Goal: Task Accomplishment & Management: Complete application form

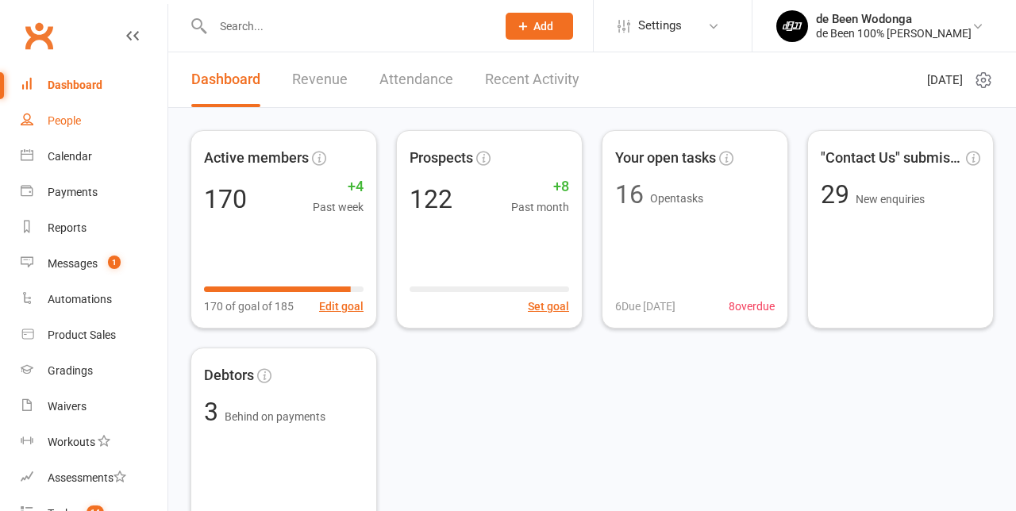
click at [77, 129] on link "People" at bounding box center [94, 121] width 147 height 36
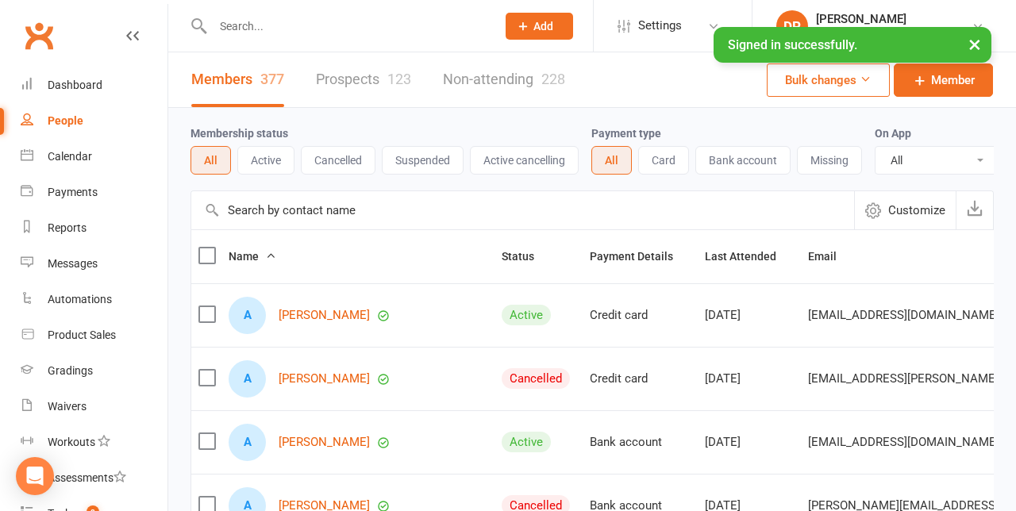
select select "100"
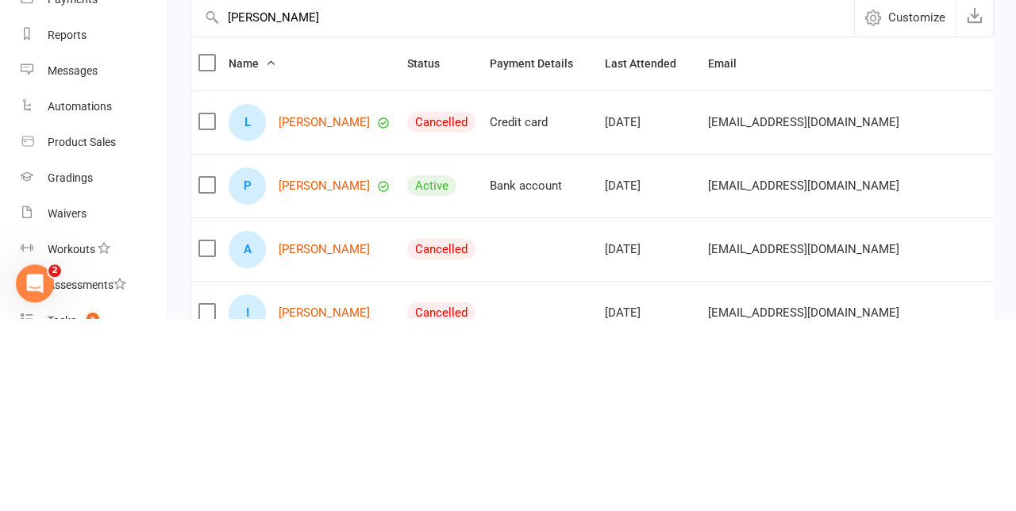
type input "[PERSON_NAME]"
click at [324, 383] on link "[PERSON_NAME]" at bounding box center [324, 378] width 91 height 13
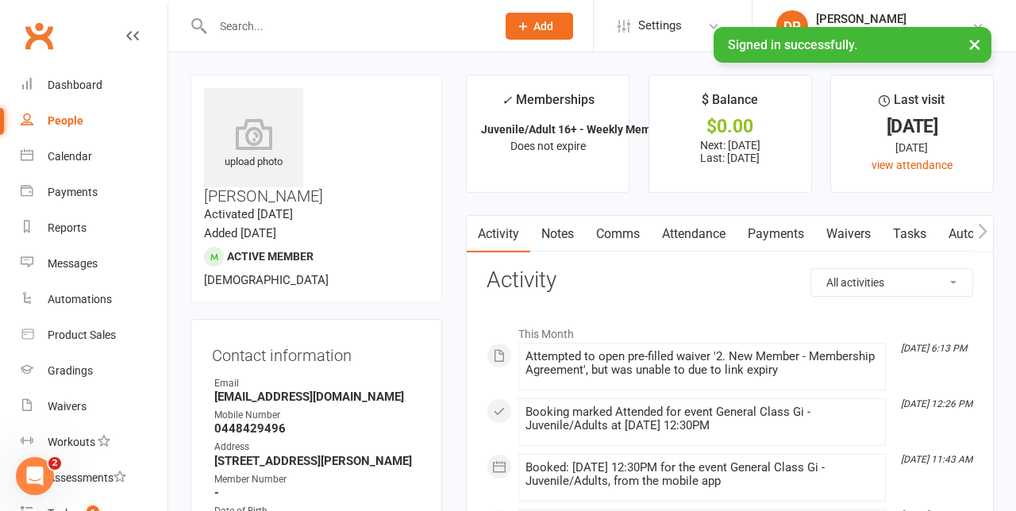
click at [856, 237] on link "Waivers" at bounding box center [848, 234] width 67 height 37
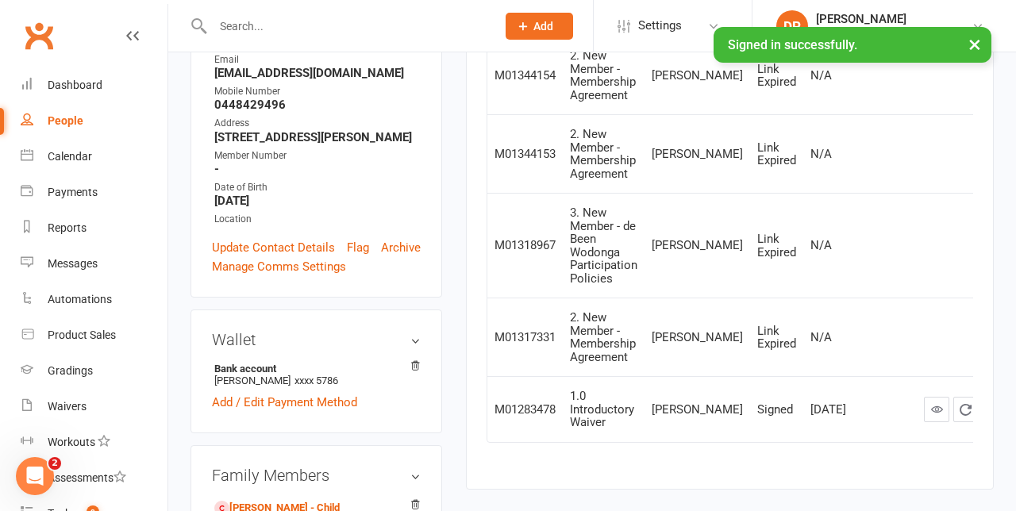
scroll to position [333, 0]
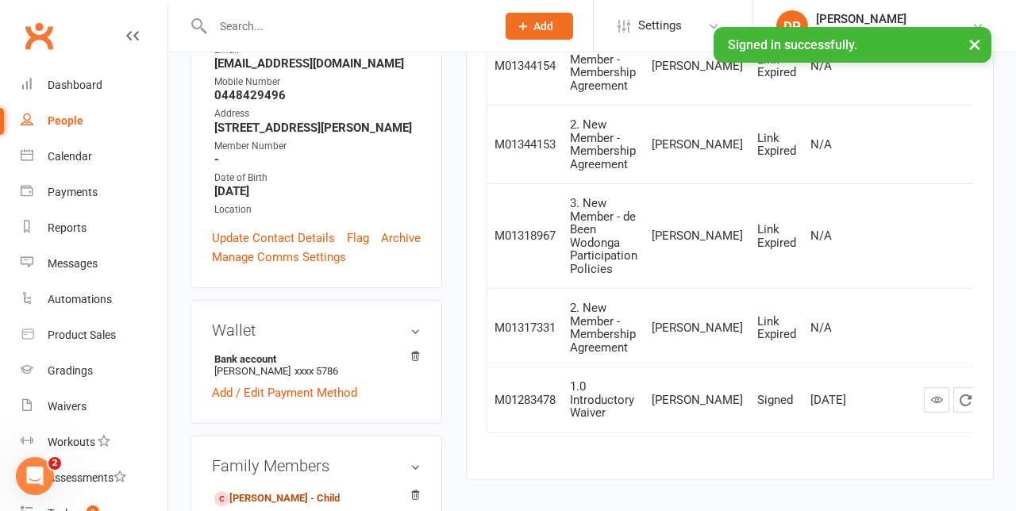
click at [262, 490] on link "[PERSON_NAME] - Child" at bounding box center [276, 498] width 125 height 17
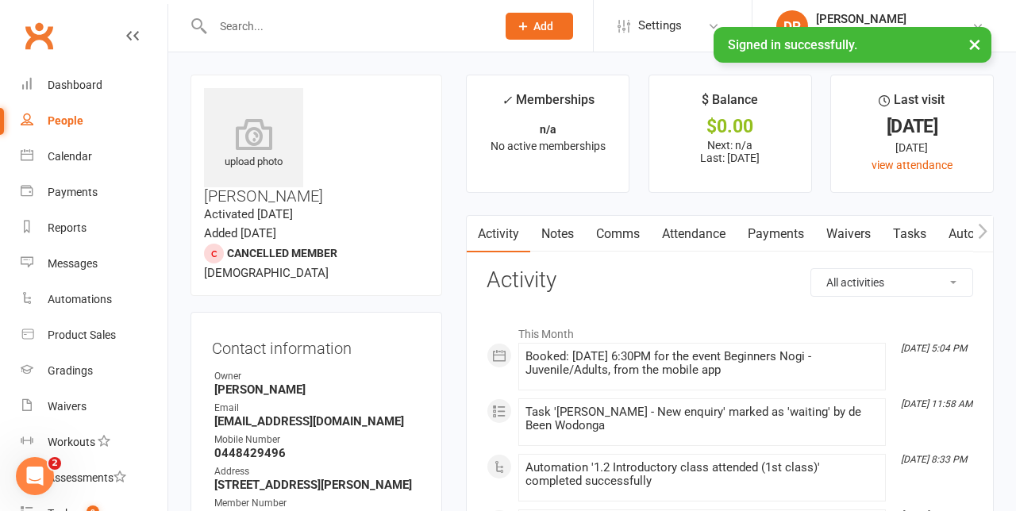
click at [865, 227] on link "Waivers" at bounding box center [848, 234] width 67 height 37
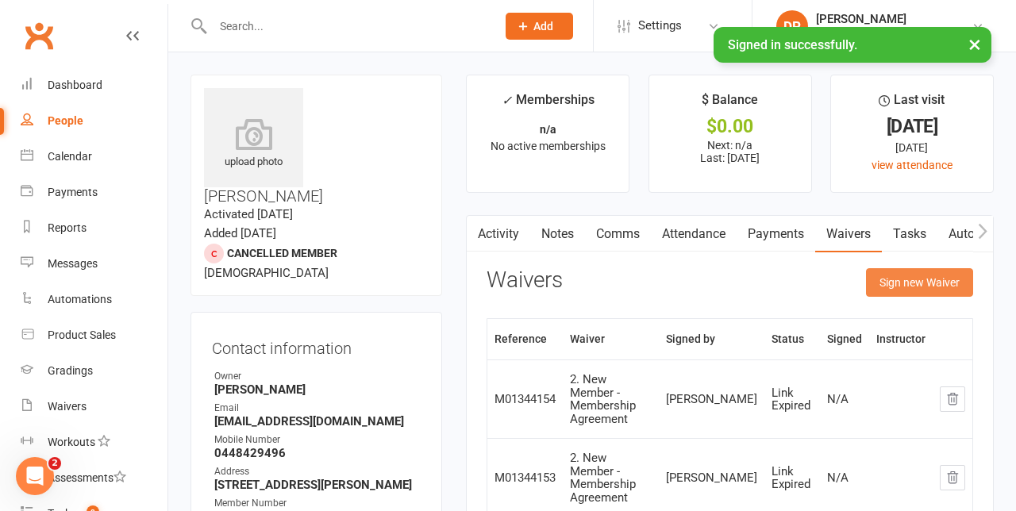
click at [917, 283] on button "Sign new Waiver" at bounding box center [919, 282] width 107 height 29
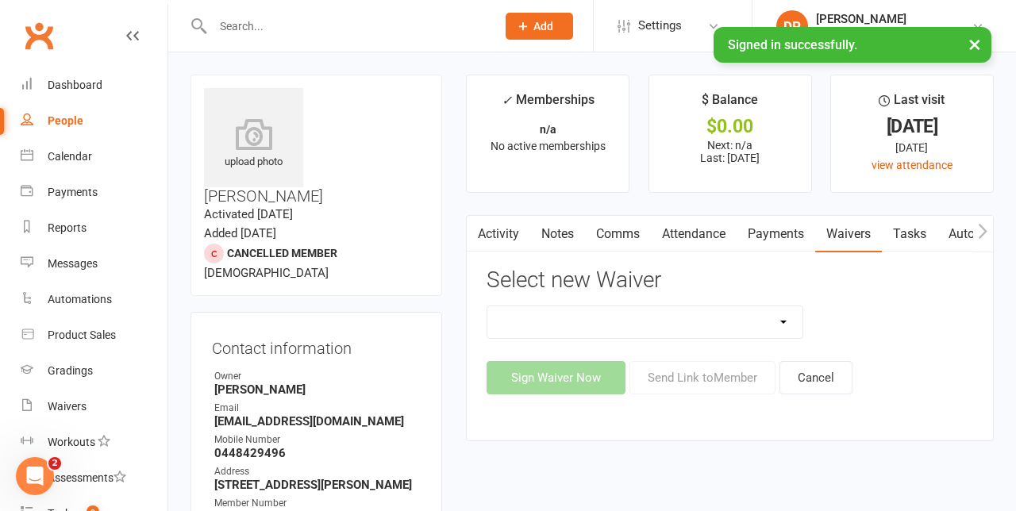
click at [786, 312] on select "1.0 Introductory Waiver 1.1 Introductory Waiver - Bring a friend! 1.2 Two Class…" at bounding box center [644, 322] width 314 height 32
select select "11751"
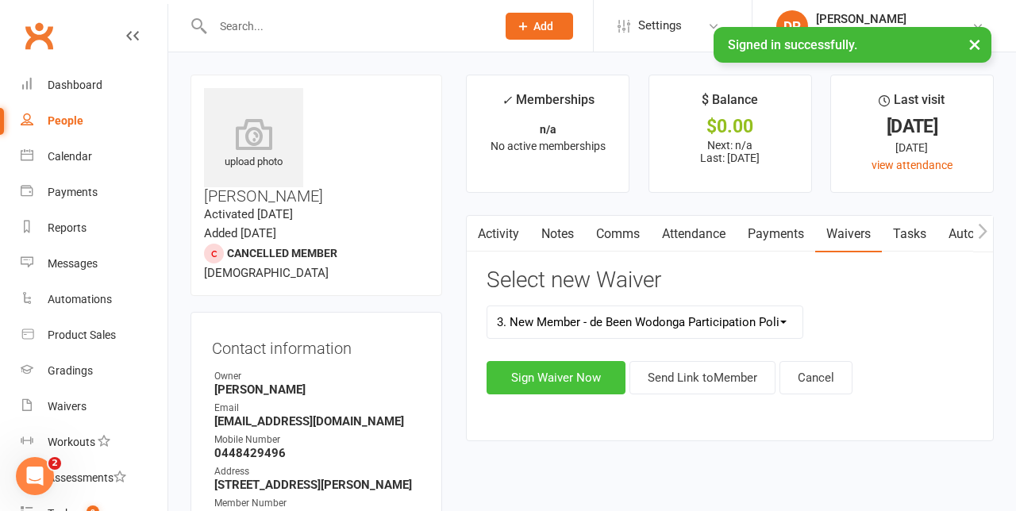
click at [557, 379] on button "Sign Waiver Now" at bounding box center [556, 377] width 139 height 33
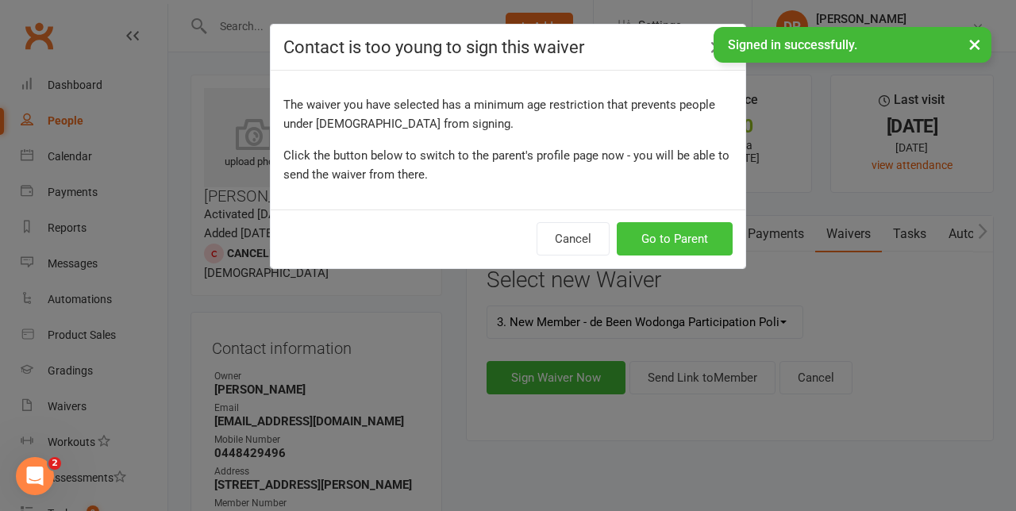
click at [699, 237] on button "Go to Parent" at bounding box center [675, 238] width 116 height 33
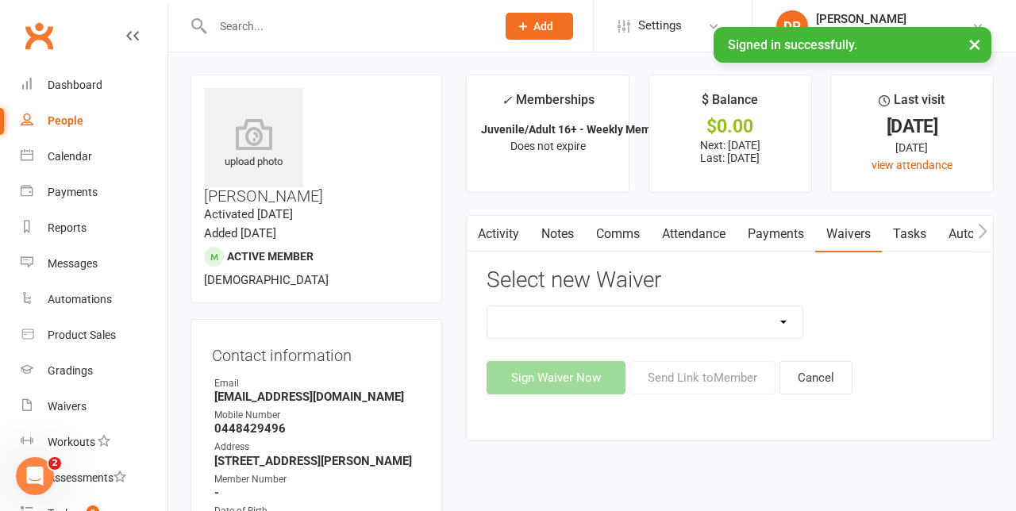
click at [734, 322] on select "1.0 Introductory Waiver 1.1 Introductory Waiver - Bring a friend! 1.2 Two Class…" at bounding box center [644, 322] width 314 height 32
select select "11590"
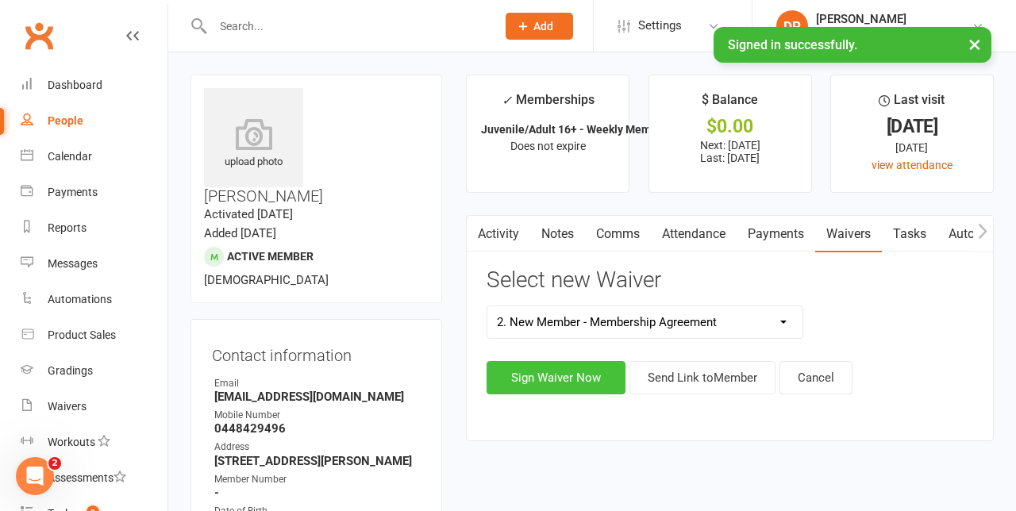
click at [567, 372] on button "Sign Waiver Now" at bounding box center [556, 377] width 139 height 33
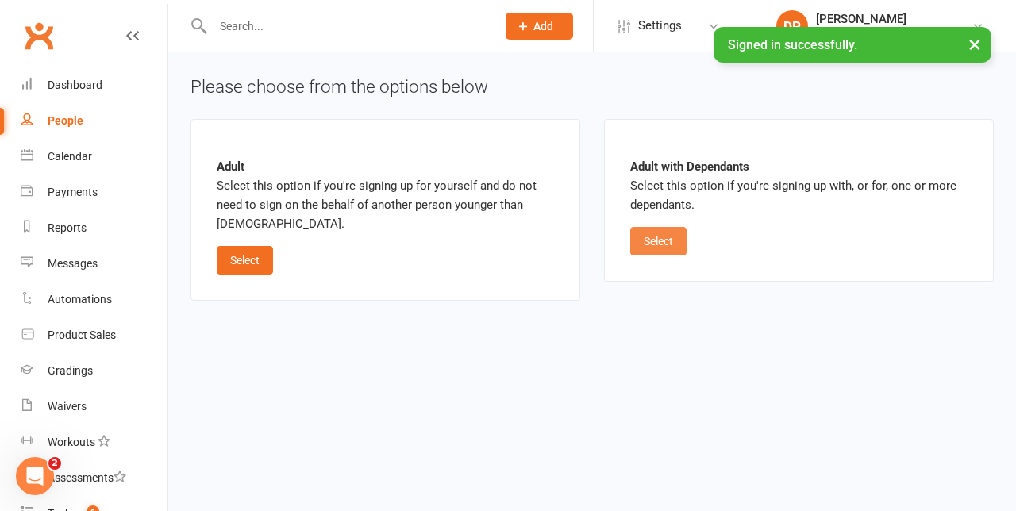
click at [671, 240] on button "Select" at bounding box center [658, 241] width 56 height 29
select select "bank_account"
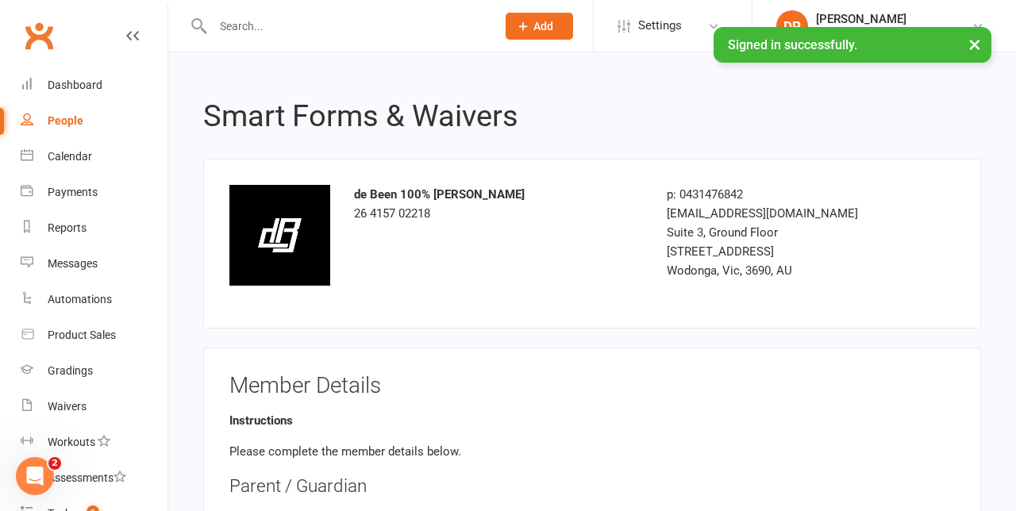
click at [49, 113] on link "People" at bounding box center [94, 121] width 147 height 36
select select "100"
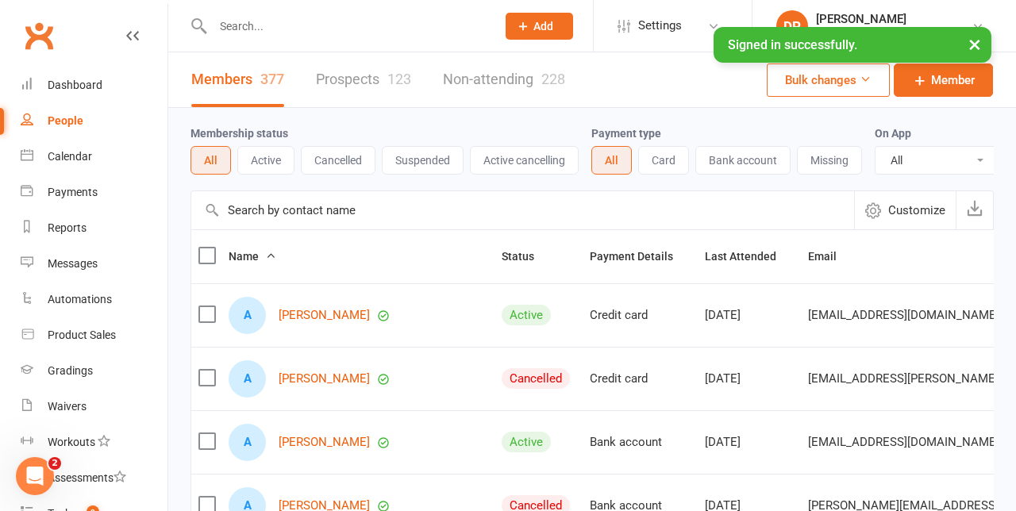
click at [284, 206] on input "text" at bounding box center [522, 210] width 663 height 38
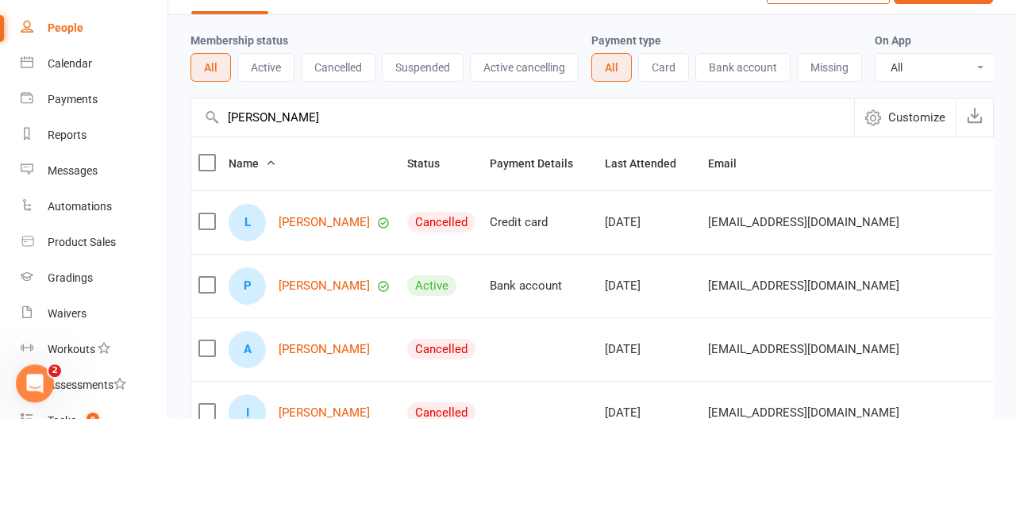
type input "[PERSON_NAME]"
click at [321, 374] on link "[PERSON_NAME]" at bounding box center [324, 378] width 91 height 13
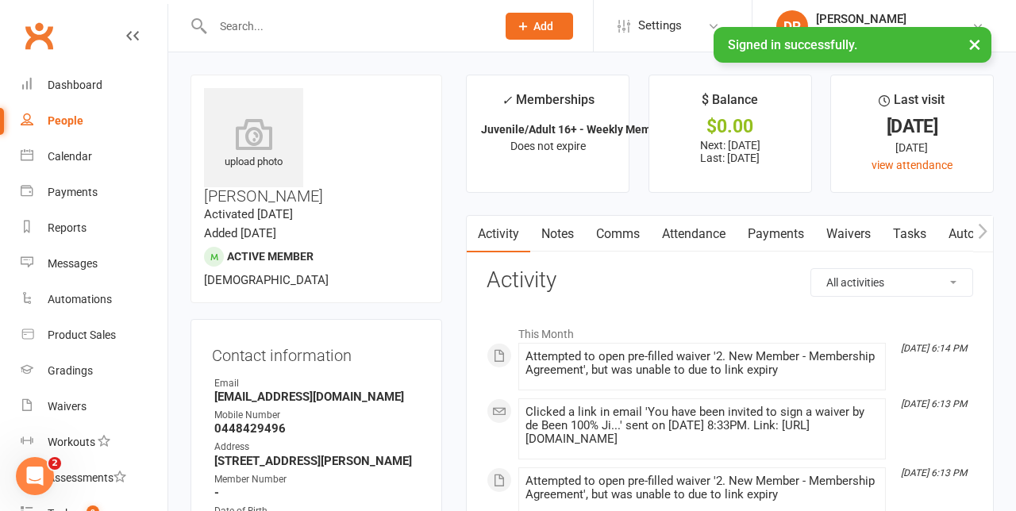
click at [868, 233] on link "Waivers" at bounding box center [848, 234] width 67 height 37
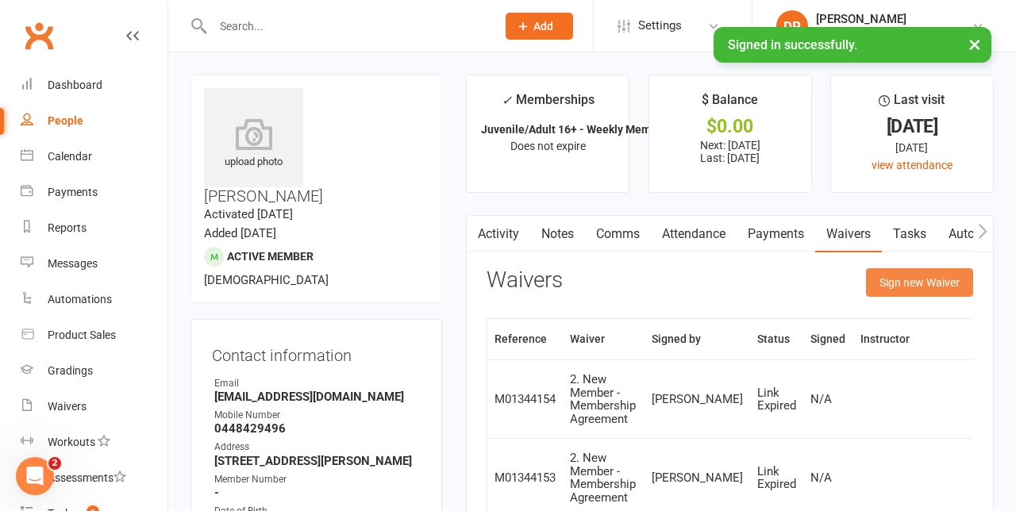
click at [932, 277] on button "Sign new Waiver" at bounding box center [919, 282] width 107 height 29
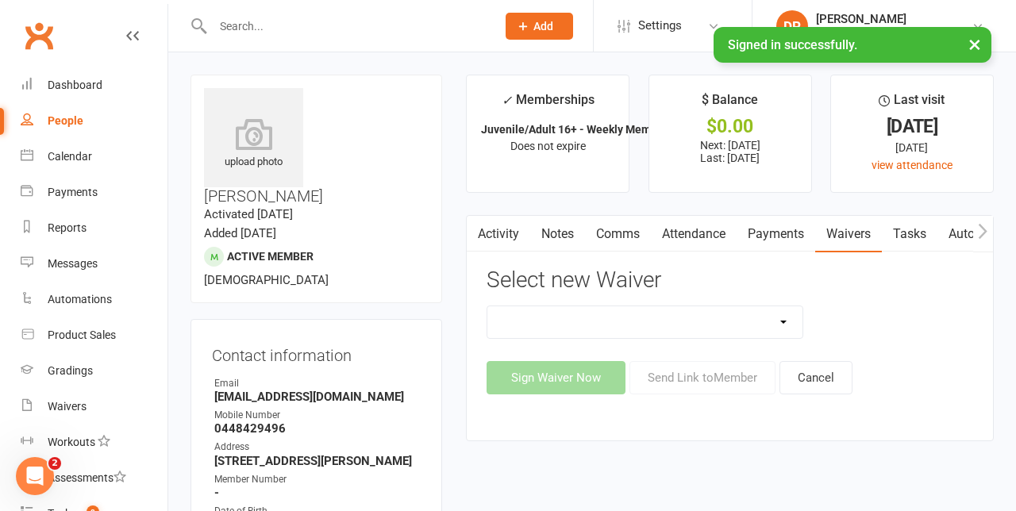
click at [751, 317] on select "1.0 Introductory Waiver 1.1 Introductory Waiver - Bring a friend! 1.2 Two Class…" at bounding box center [644, 322] width 314 height 32
select select "11751"
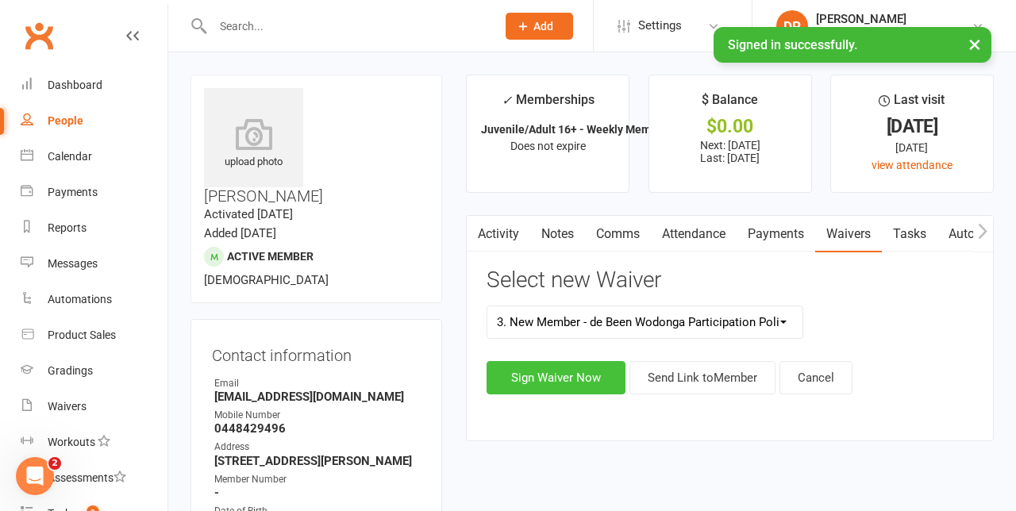
click at [579, 372] on button "Sign Waiver Now" at bounding box center [556, 377] width 139 height 33
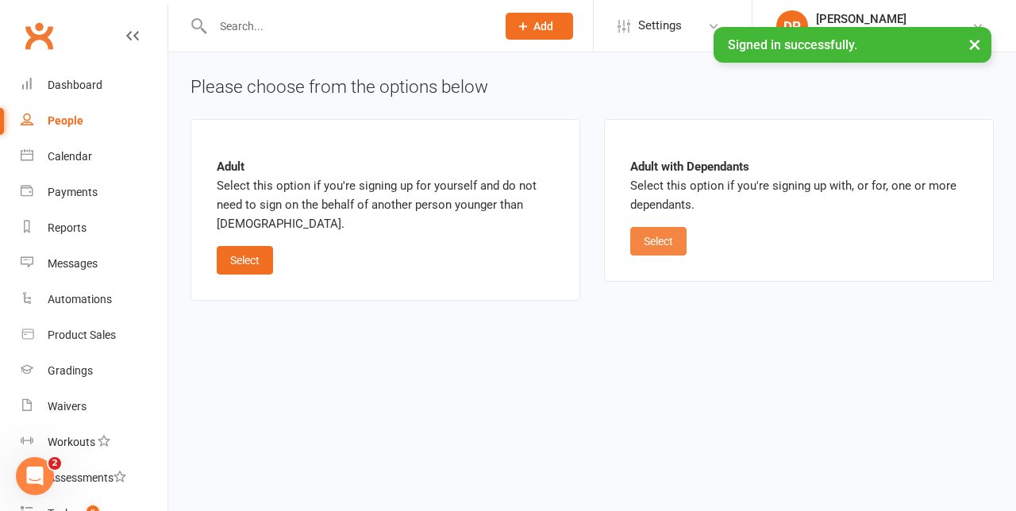
click at [654, 244] on button "Select" at bounding box center [658, 241] width 56 height 29
select select "bank_account"
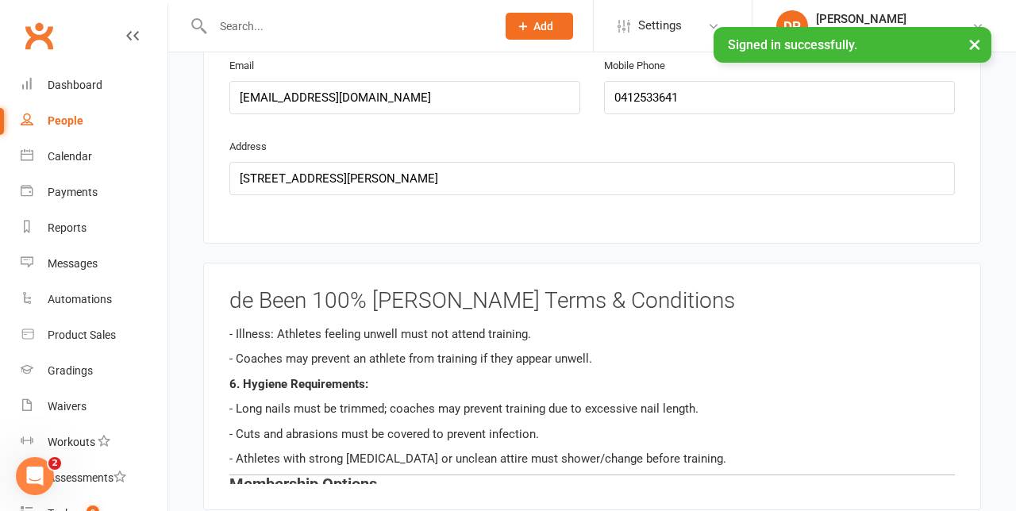
scroll to position [2208, 0]
click at [283, 357] on div "Participation Waiver 1. I, [PERSON_NAME] , hereby apply to participate in Brazi…" at bounding box center [591, 404] width 725 height 159
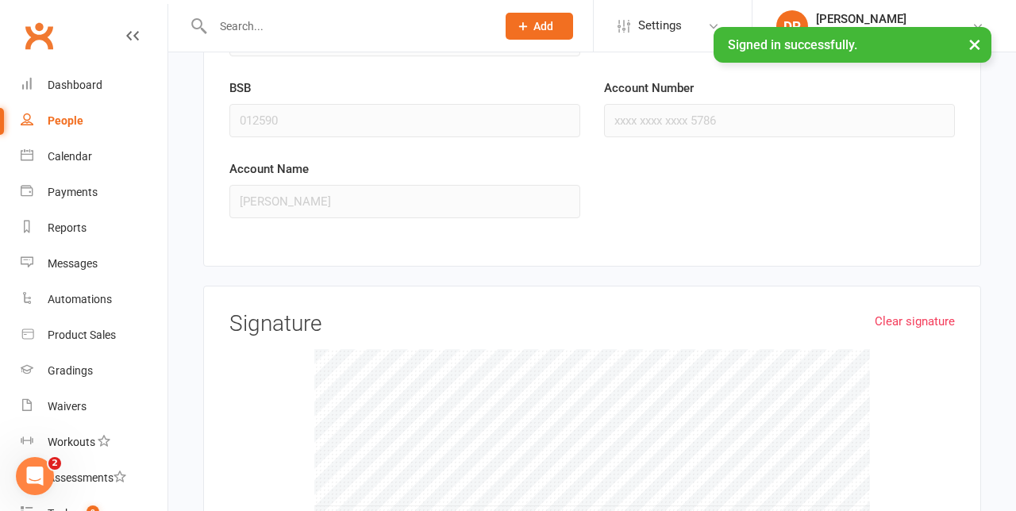
scroll to position [2841, 0]
click at [913, 376] on div at bounding box center [591, 467] width 725 height 238
click at [942, 311] on link "Clear signature" at bounding box center [915, 320] width 80 height 19
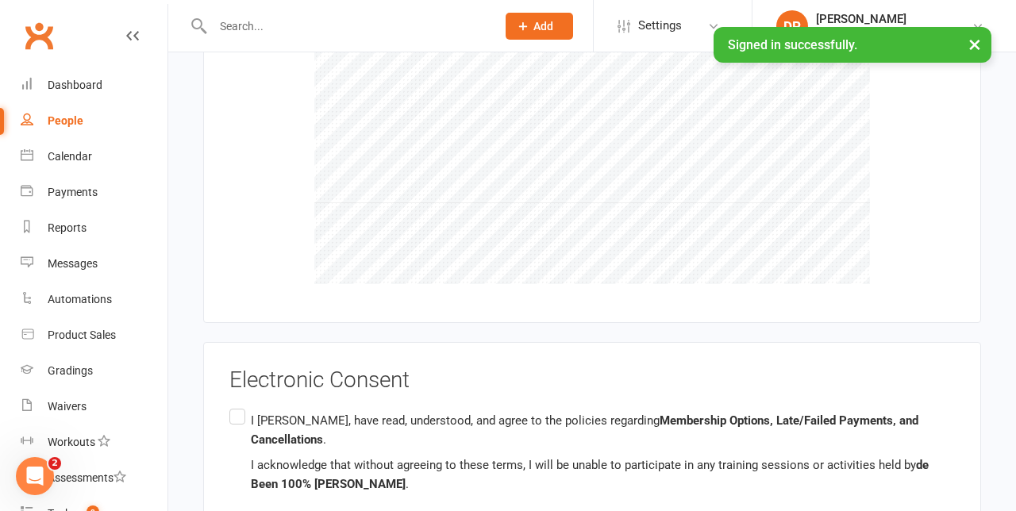
scroll to position [3173, 0]
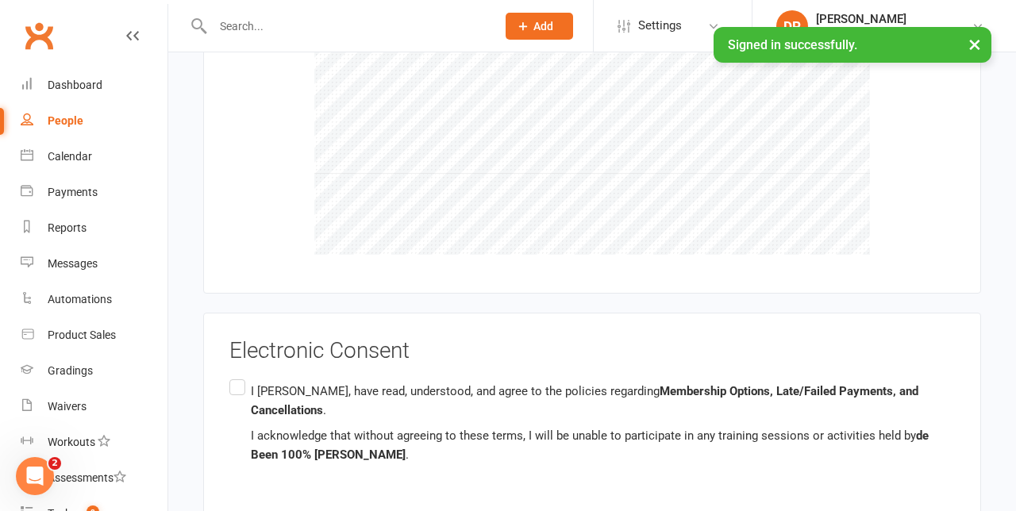
click at [237, 376] on label "I [PERSON_NAME], have read, understood, and agree to the policies regarding Mem…" at bounding box center [591, 423] width 725 height 94
click at [237, 376] on input "I [PERSON_NAME], have read, understood, and agree to the policies regarding Mem…" at bounding box center [234, 376] width 10 height 0
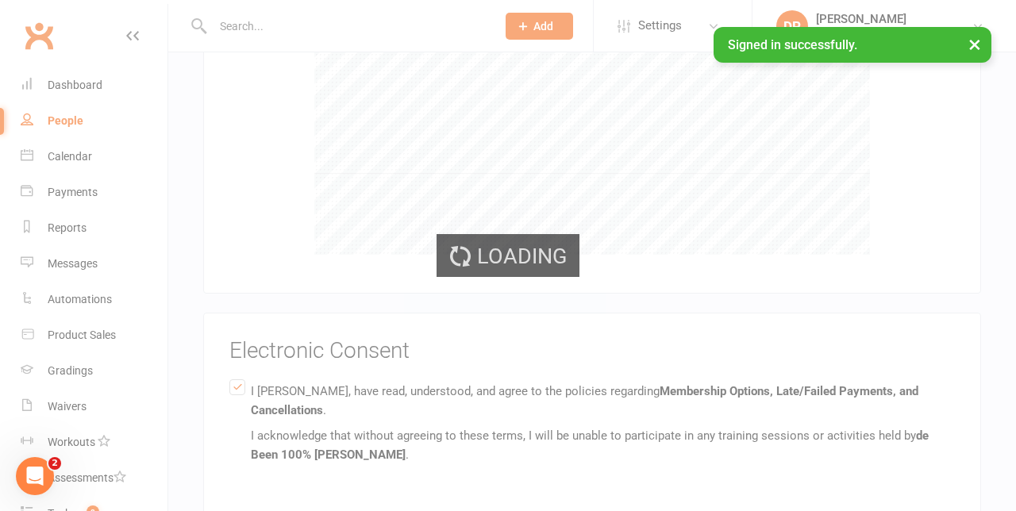
scroll to position [2997, 0]
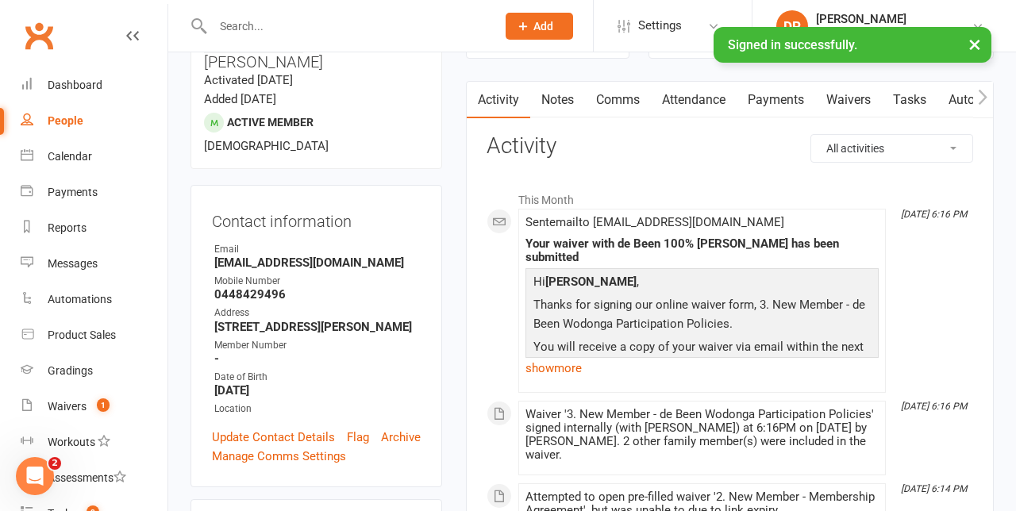
scroll to position [135, 0]
click at [47, 113] on link "People" at bounding box center [94, 121] width 147 height 36
select select "100"
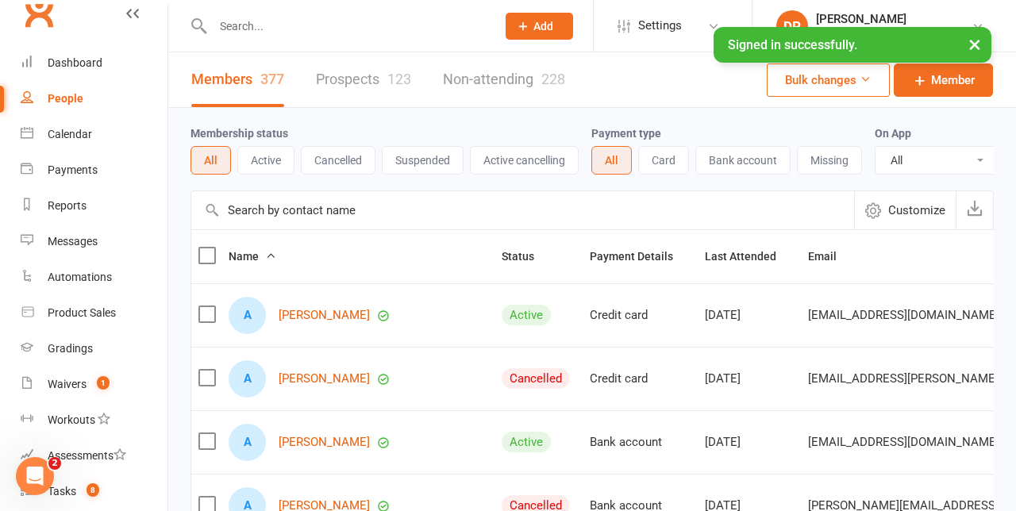
scroll to position [42, 0]
